Goal: Information Seeking & Learning: Learn about a topic

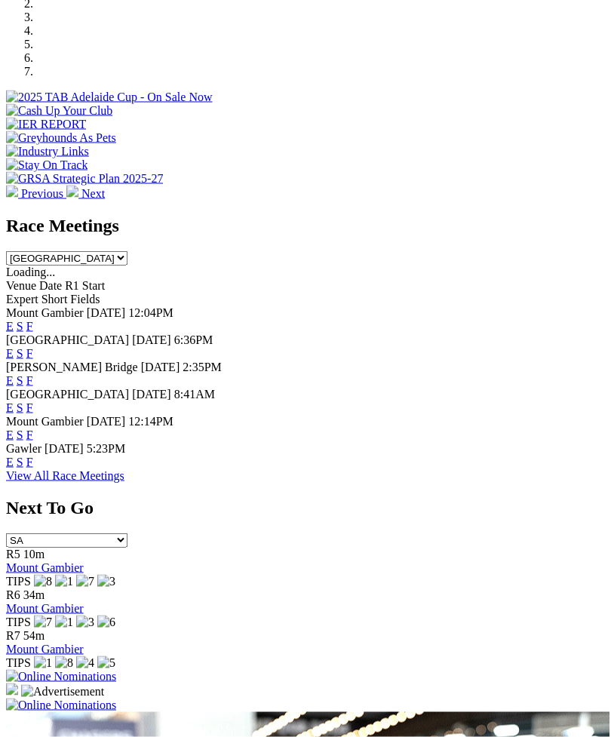
scroll to position [521, 0]
click at [33, 455] on link "F" at bounding box center [29, 461] width 7 height 13
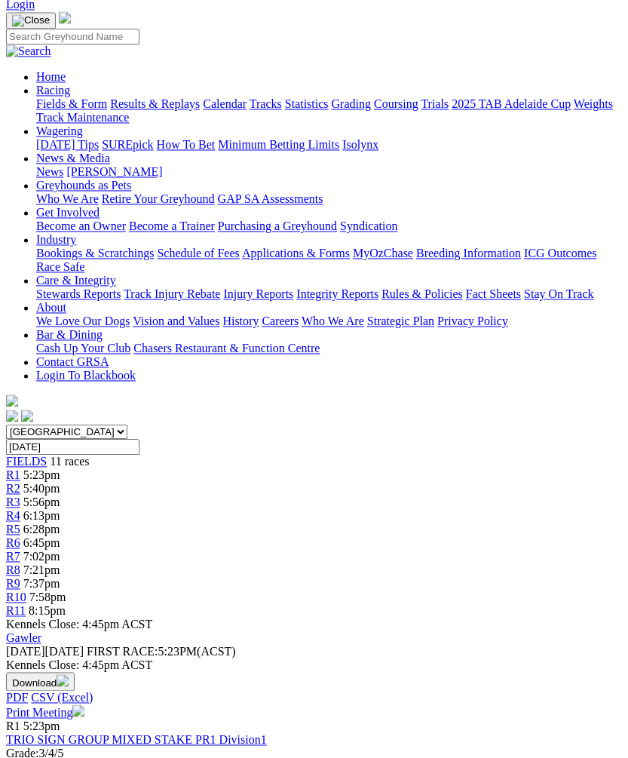
scroll to position [91, 0]
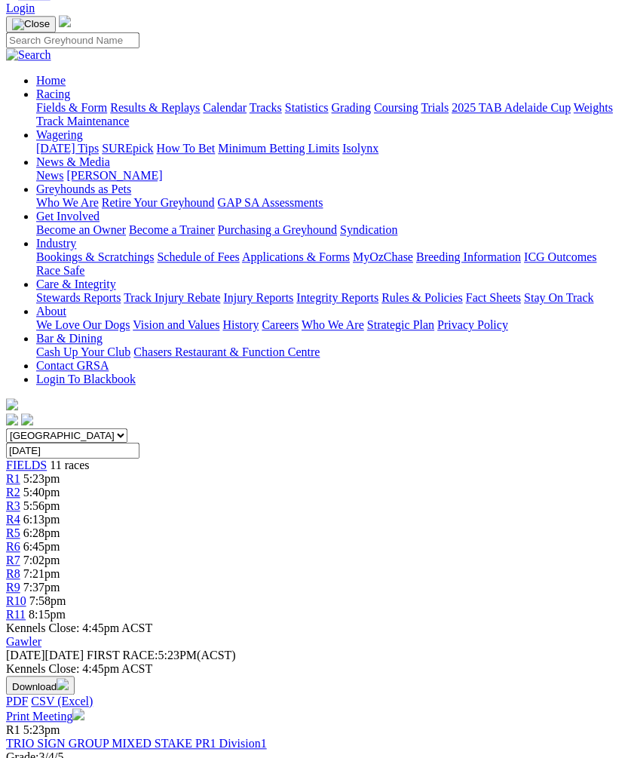
click at [20, 472] on link "R1" at bounding box center [13, 478] width 14 height 13
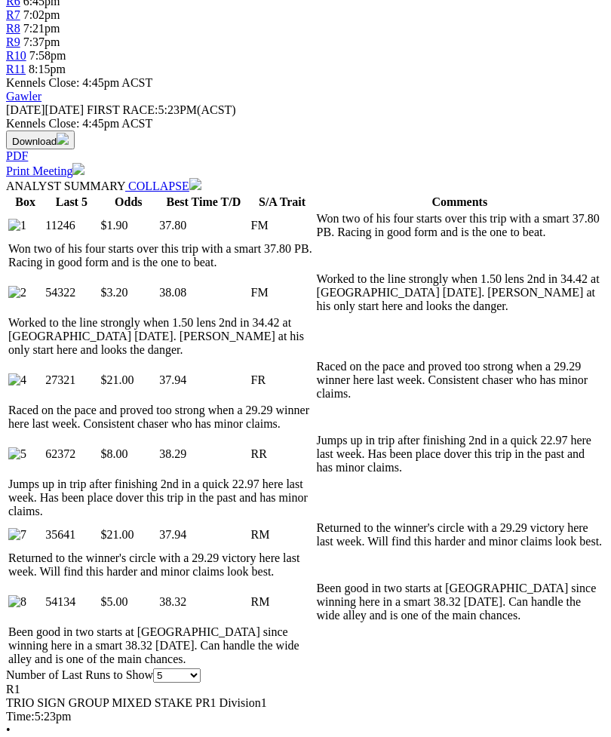
scroll to position [634, 0]
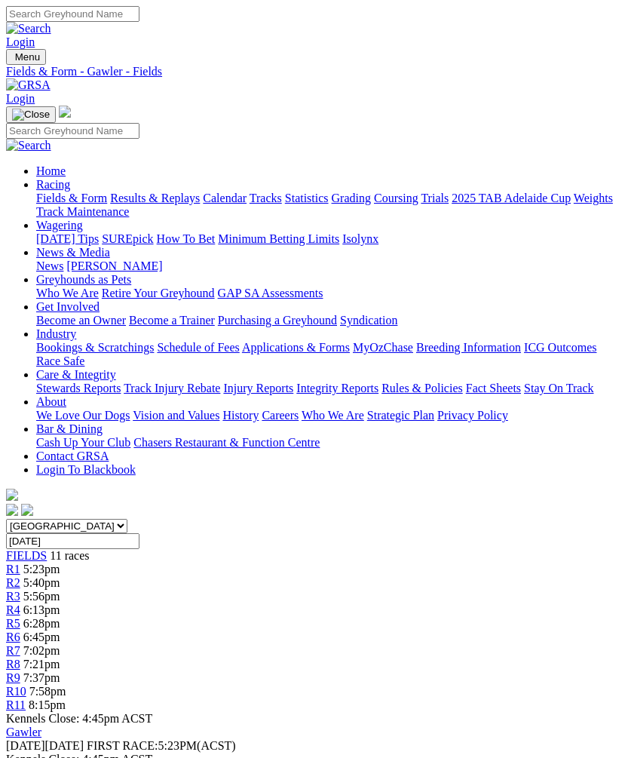
scroll to position [91, 0]
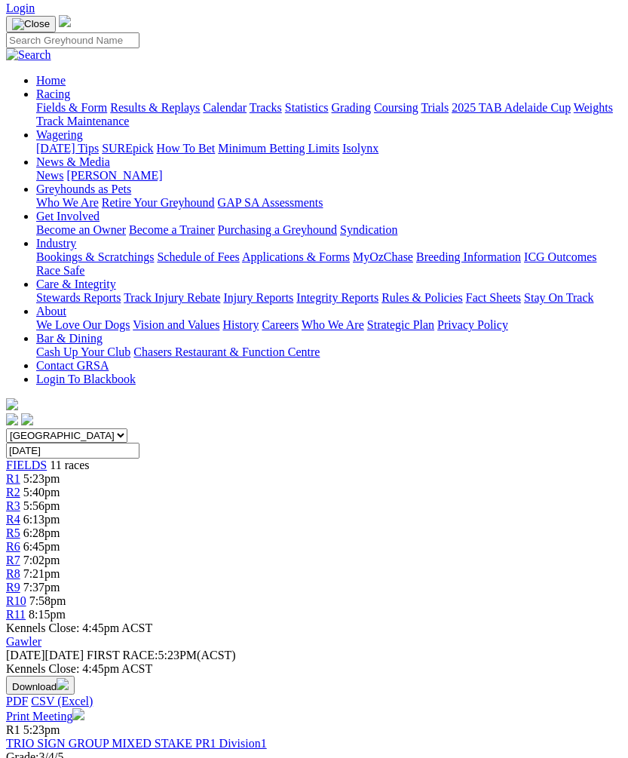
click at [20, 540] on span "R6" at bounding box center [13, 546] width 14 height 13
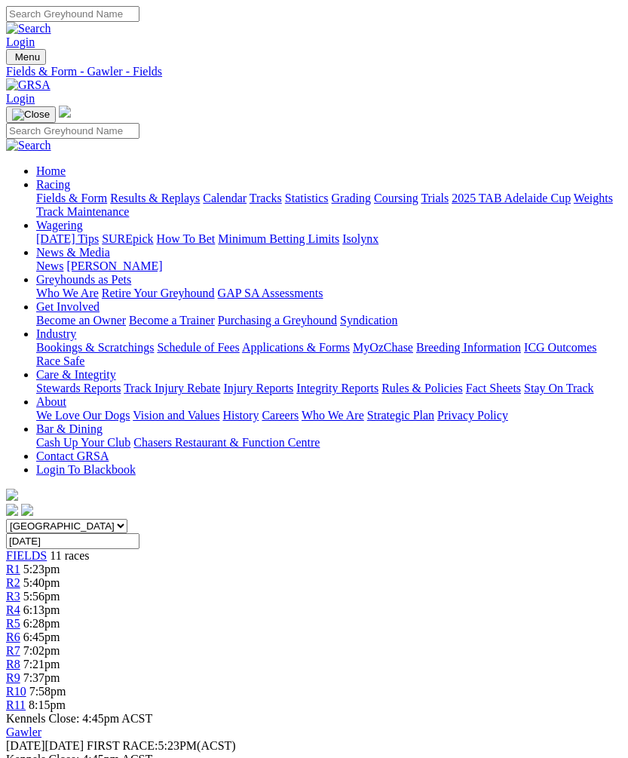
scroll to position [91, 0]
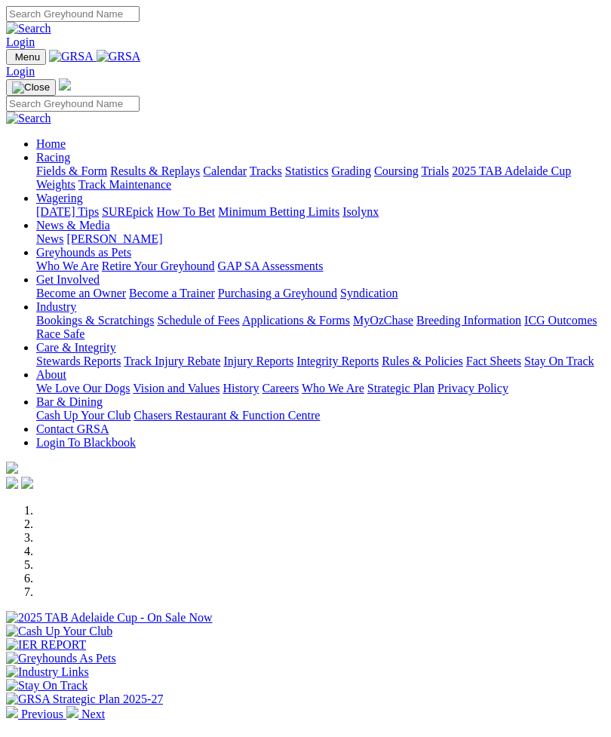
scroll to position [570, 0]
